Goal: Find specific page/section

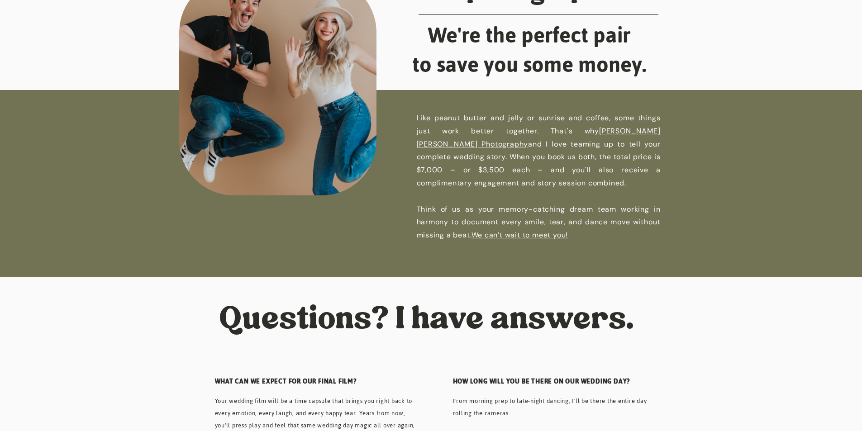
scroll to position [3077, 0]
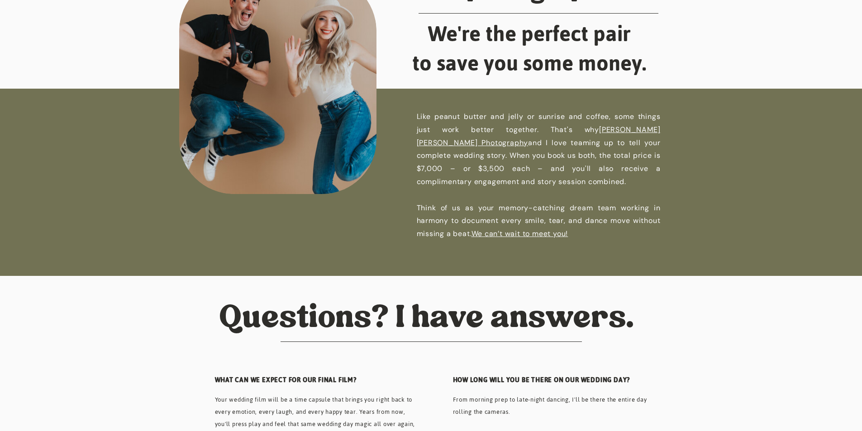
drag, startPoint x: 417, startPoint y: 107, endPoint x: 751, endPoint y: 130, distance: 334.7
click at [751, 130] on div at bounding box center [430, 194] width 878 height 211
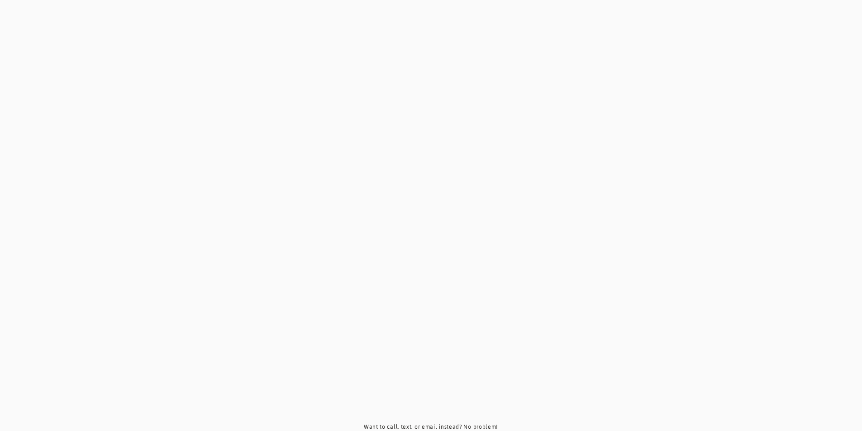
scroll to position [4139, 0]
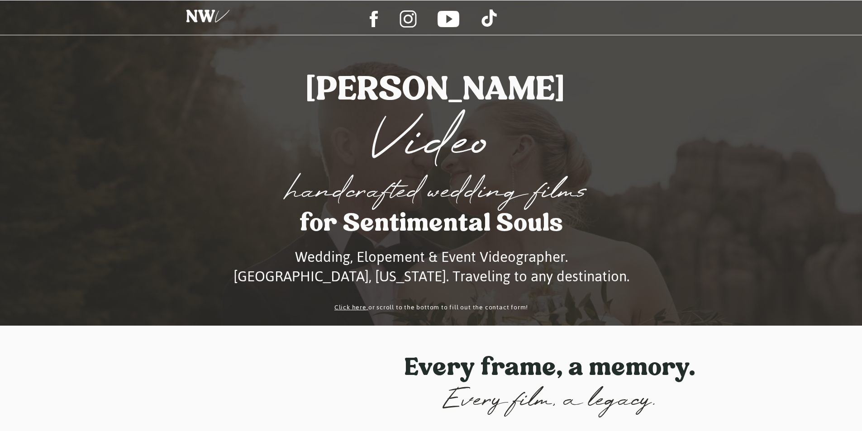
click at [212, 14] on div at bounding box center [208, 18] width 57 height 29
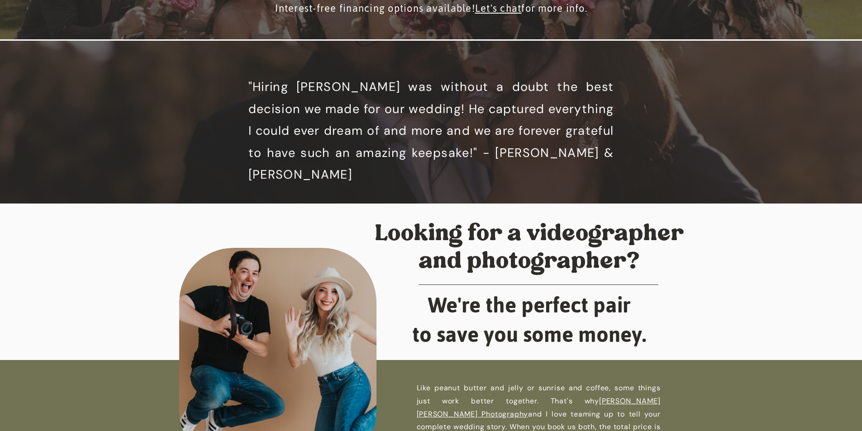
scroll to position [2986, 0]
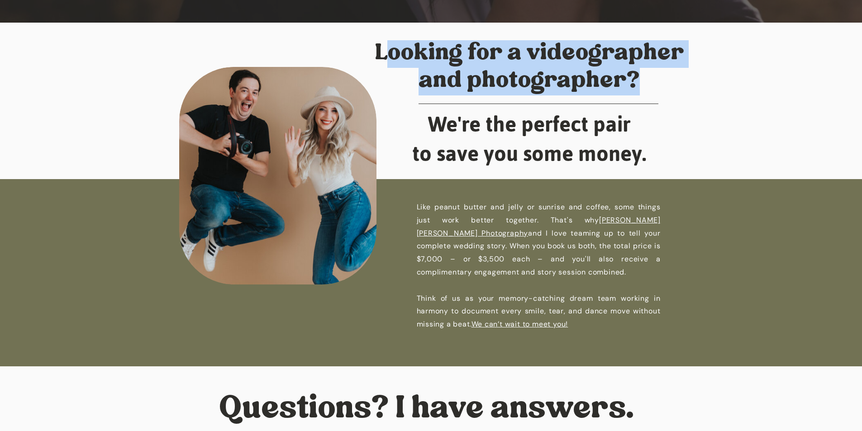
drag, startPoint x: 388, startPoint y: 51, endPoint x: 672, endPoint y: 100, distance: 287.9
click at [672, 86] on h1 "Looking for a videographer and photographer?" at bounding box center [529, 69] width 310 height 58
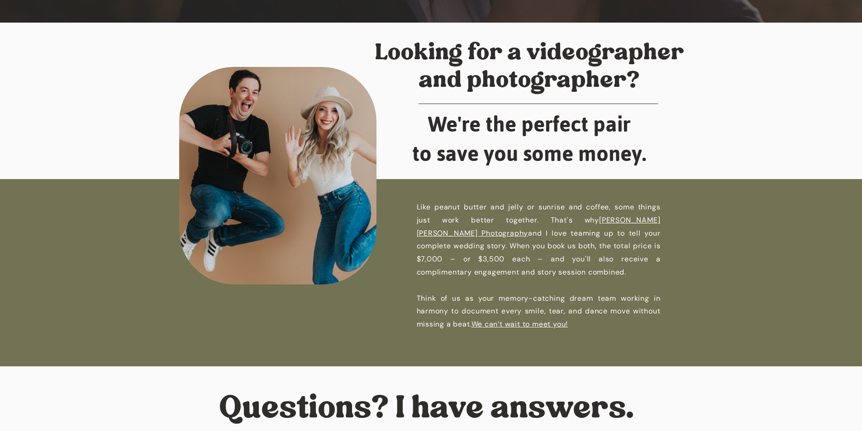
click at [579, 220] on link "[PERSON_NAME] [PERSON_NAME] Photography" at bounding box center [539, 226] width 244 height 23
